Goal: Obtain resource: Obtain resource

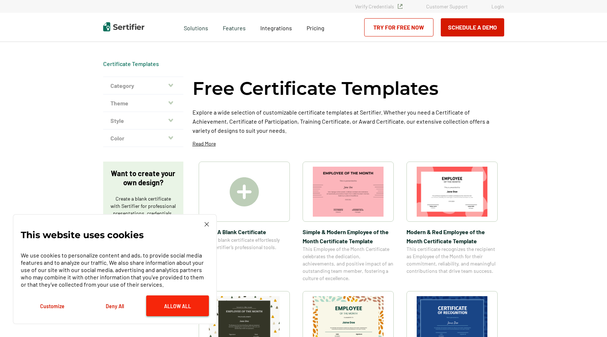
click at [173, 309] on button "Allow All" at bounding box center [177, 306] width 63 height 21
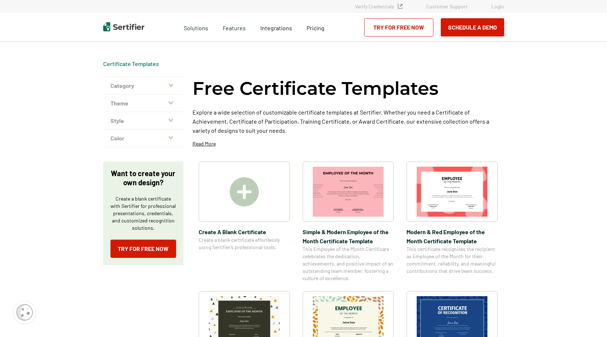
click at [167, 82] on button "Category" at bounding box center [143, 86] width 80 height 18
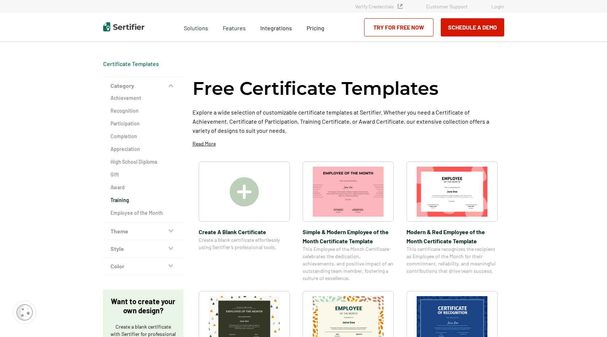
click at [126, 202] on h2 "Training" at bounding box center [144, 200] width 66 height 7
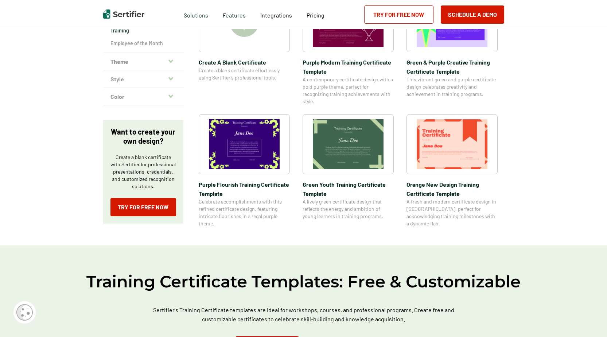
scroll to position [146, 0]
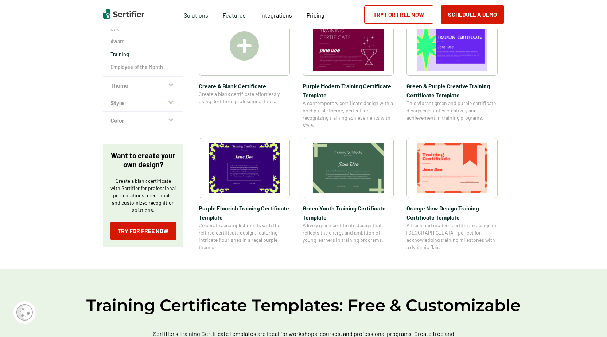
click at [448, 179] on img at bounding box center [452, 168] width 71 height 50
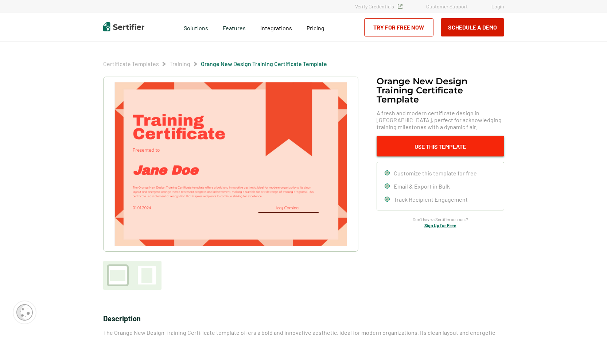
click at [451, 147] on button "Use This Template" at bounding box center [441, 146] width 128 height 21
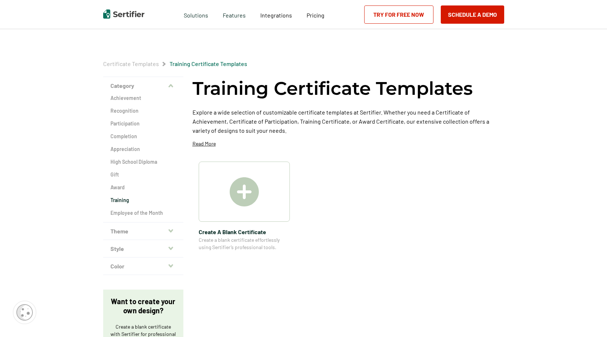
scroll to position [146, 0]
